Goal: Transaction & Acquisition: Purchase product/service

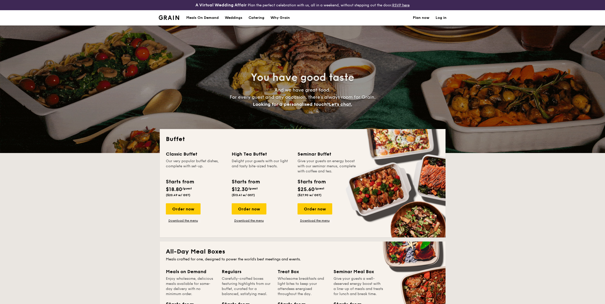
select select
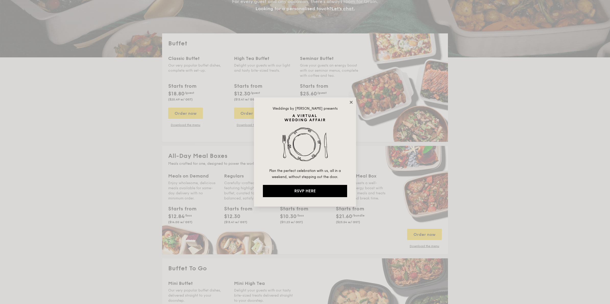
click at [350, 102] on icon at bounding box center [351, 102] width 5 height 5
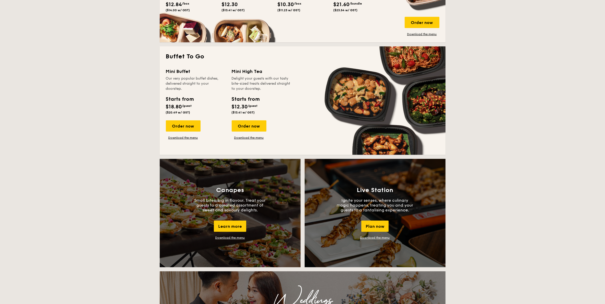
scroll to position [287, 0]
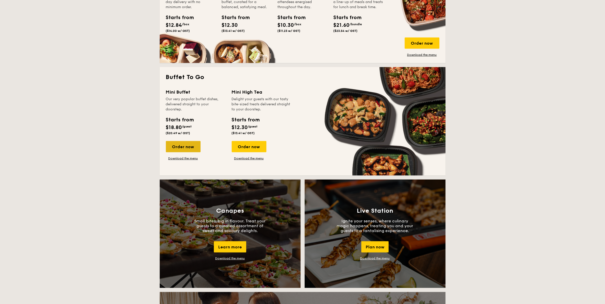
click at [179, 147] on div "Order now" at bounding box center [183, 146] width 35 height 11
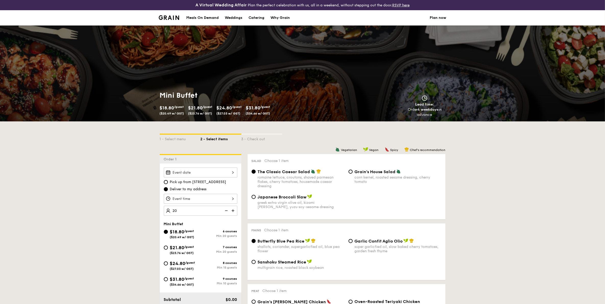
type input "20 guests"
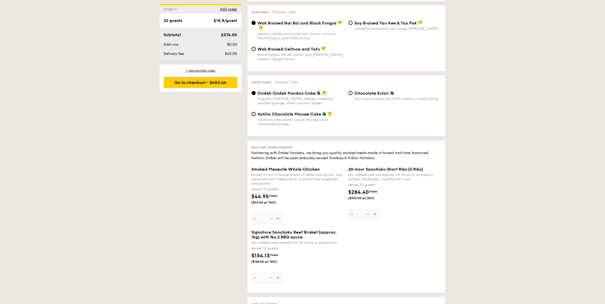
scroll to position [414, 0]
